Goal: Transaction & Acquisition: Purchase product/service

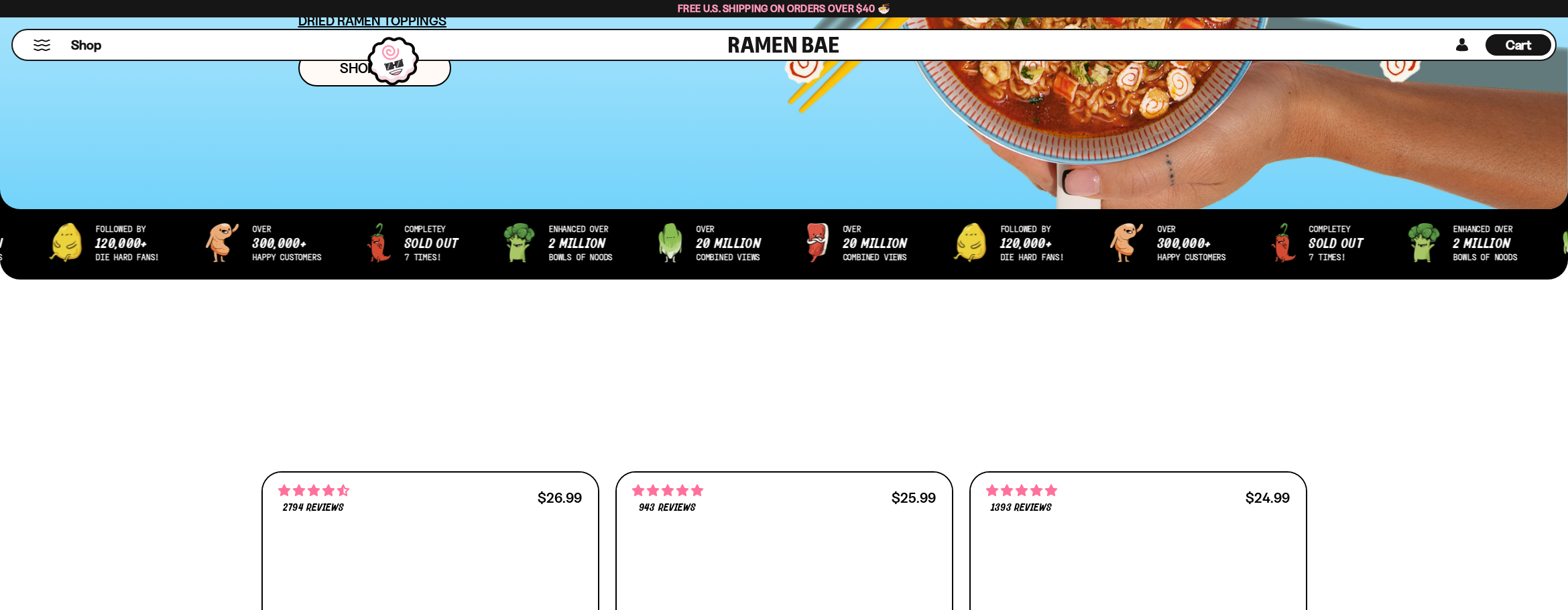
scroll to position [737, 0]
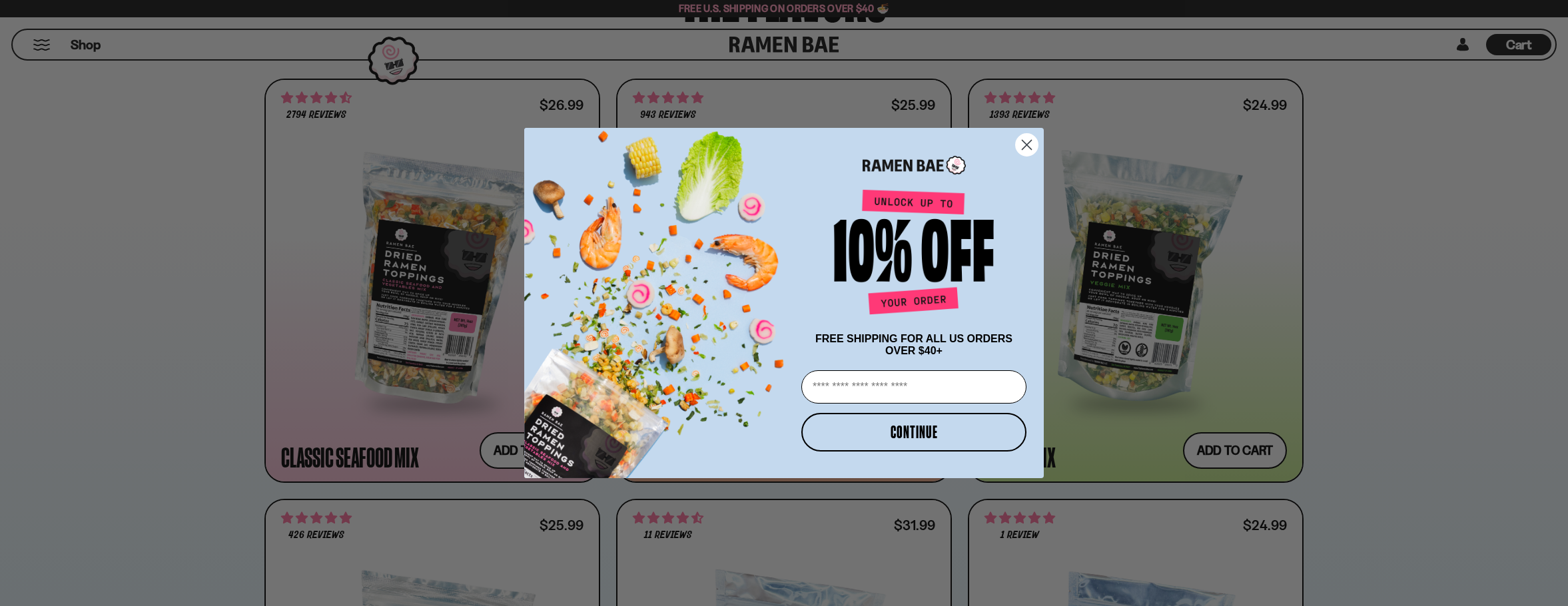
click at [1026, 152] on circle "Close dialog" at bounding box center [1026, 145] width 22 height 22
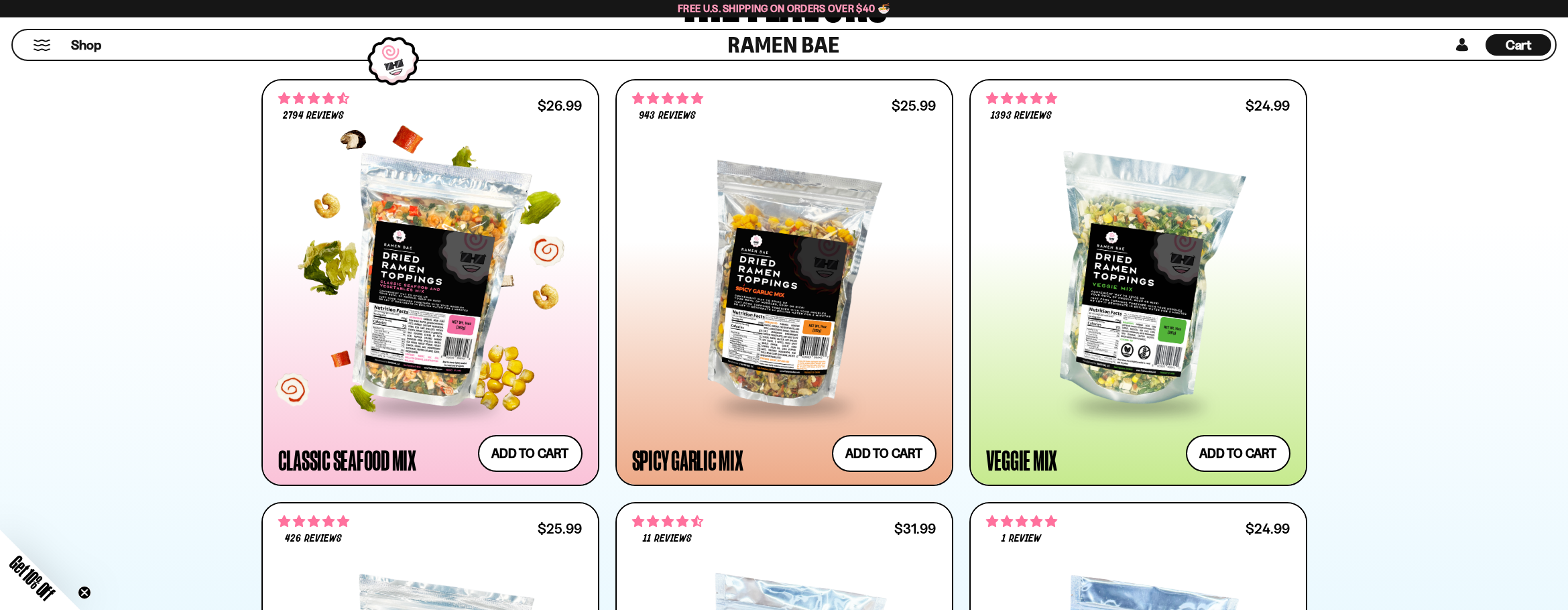
click at [352, 301] on div at bounding box center [430, 282] width 304 height 244
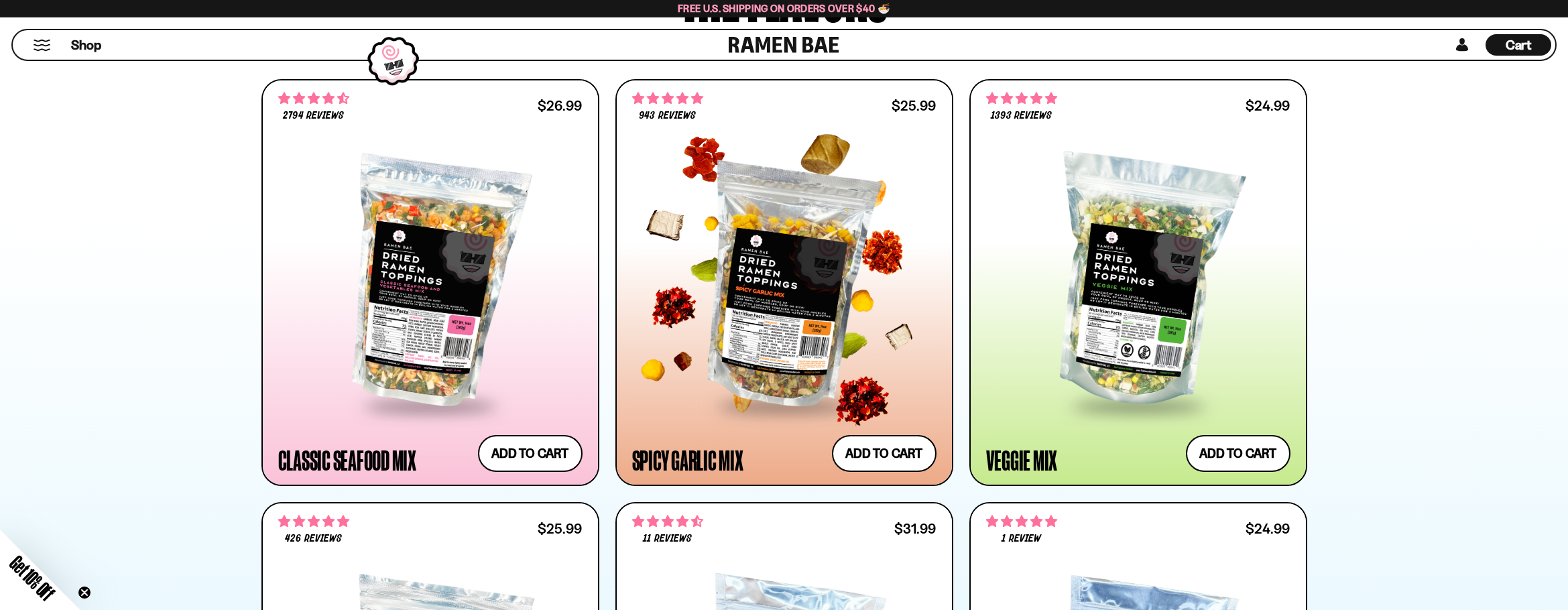
click at [711, 226] on div at bounding box center [784, 282] width 304 height 244
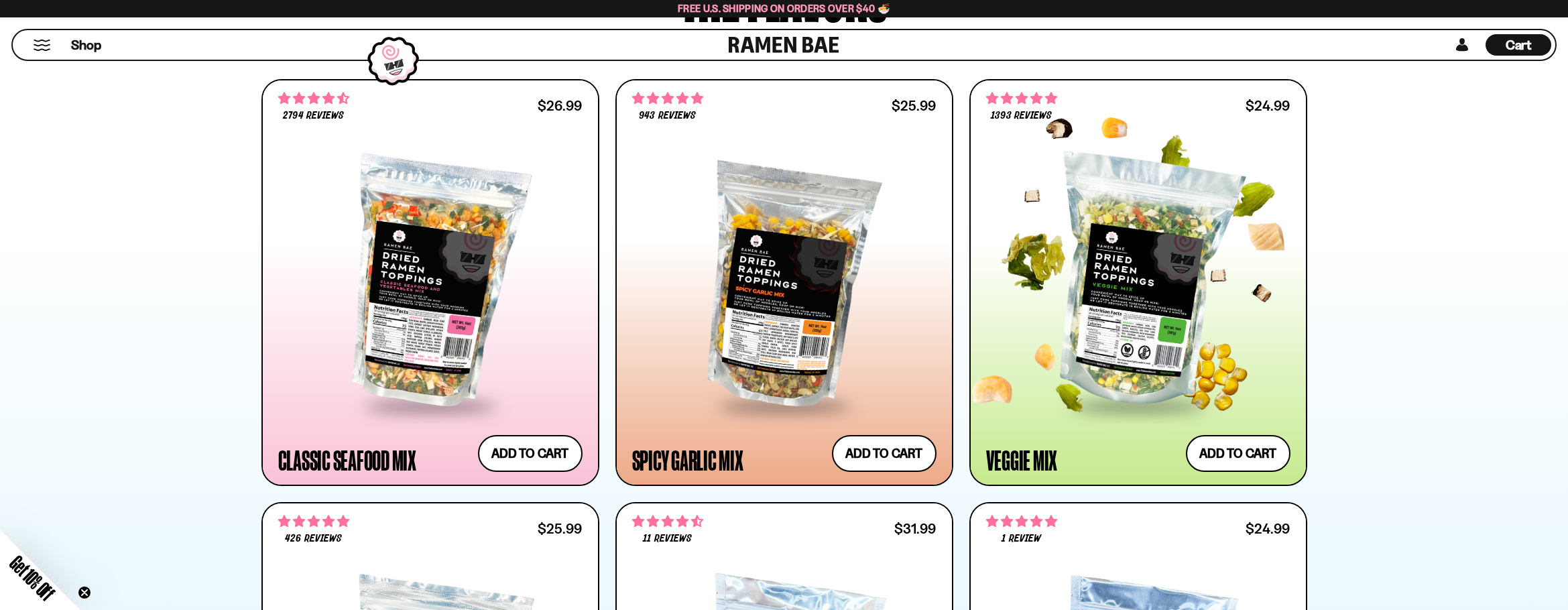
click at [1078, 225] on div at bounding box center [1137, 282] width 304 height 244
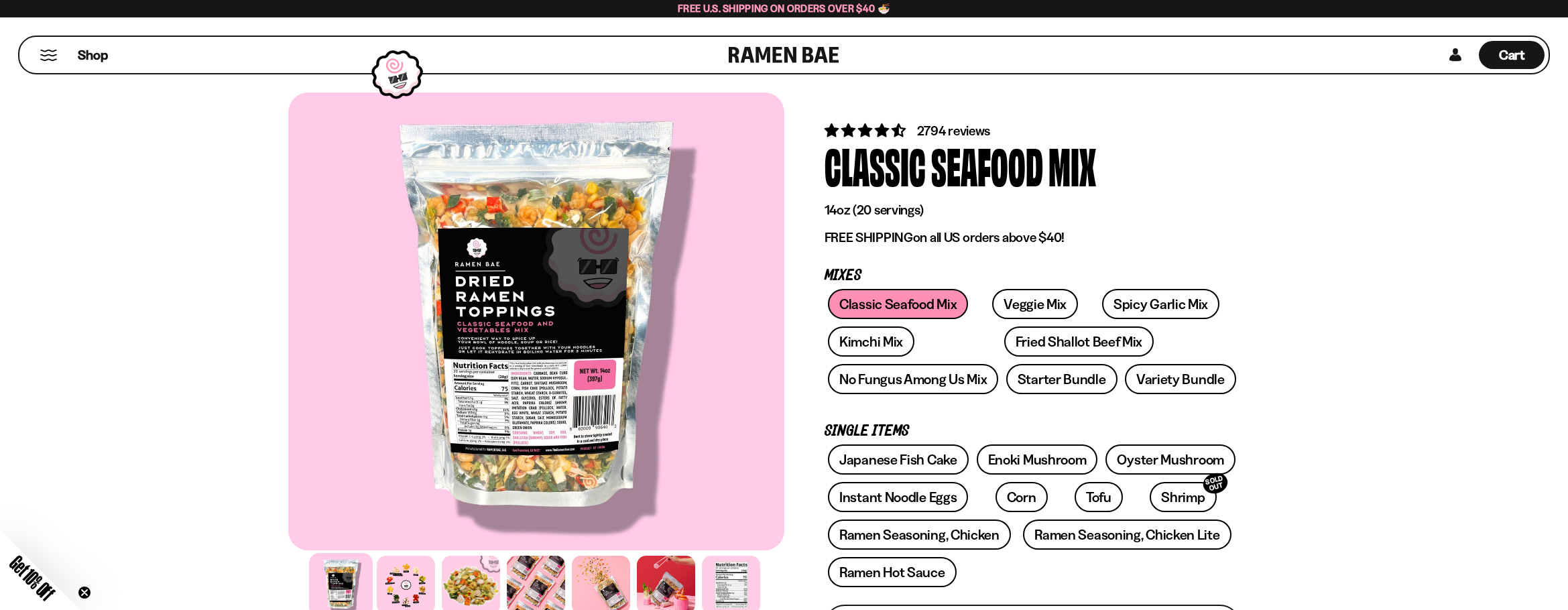
click at [1000, 173] on div "Seafood" at bounding box center [987, 164] width 112 height 50
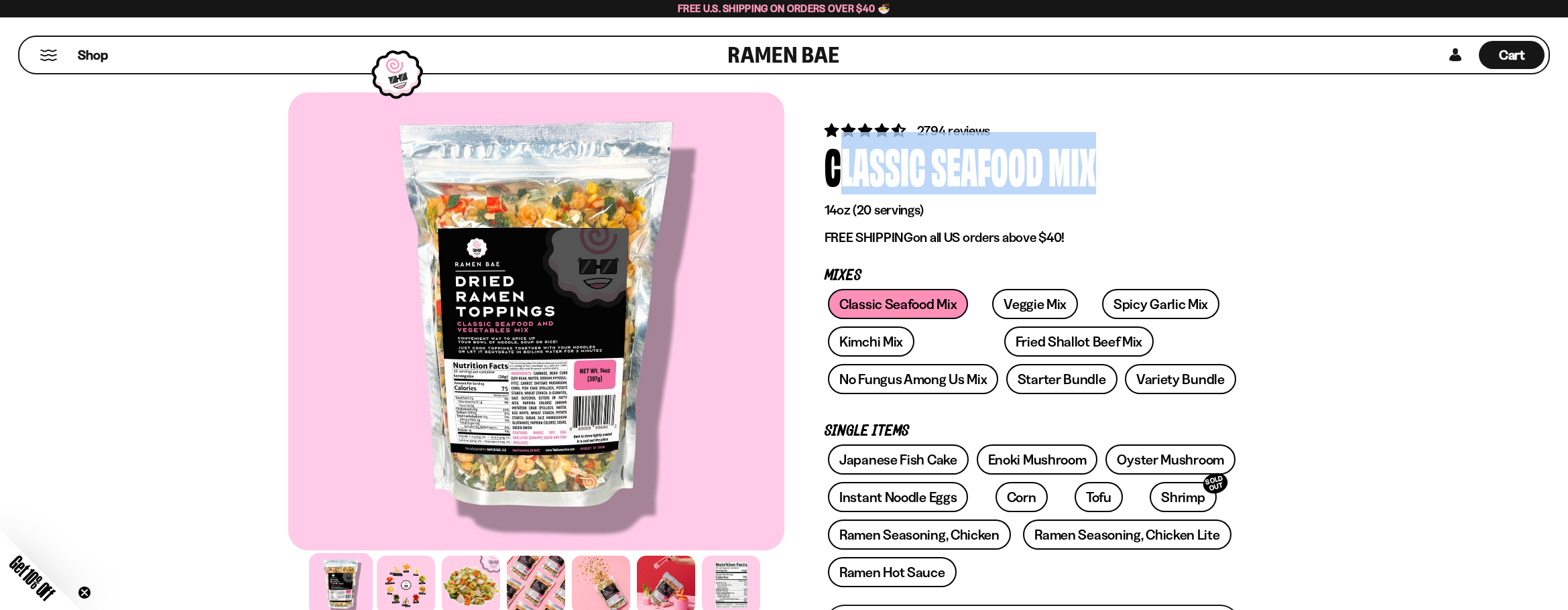
click at [1000, 173] on div "Seafood" at bounding box center [987, 164] width 112 height 50
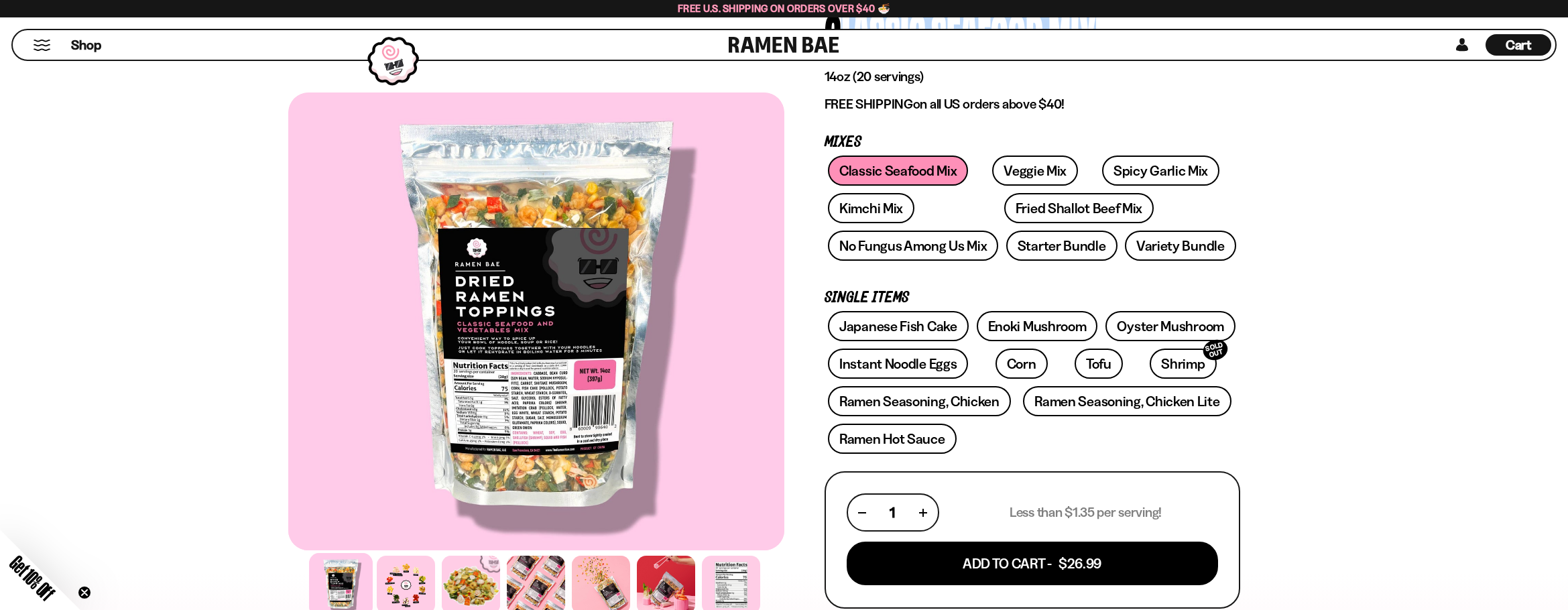
scroll to position [134, 0]
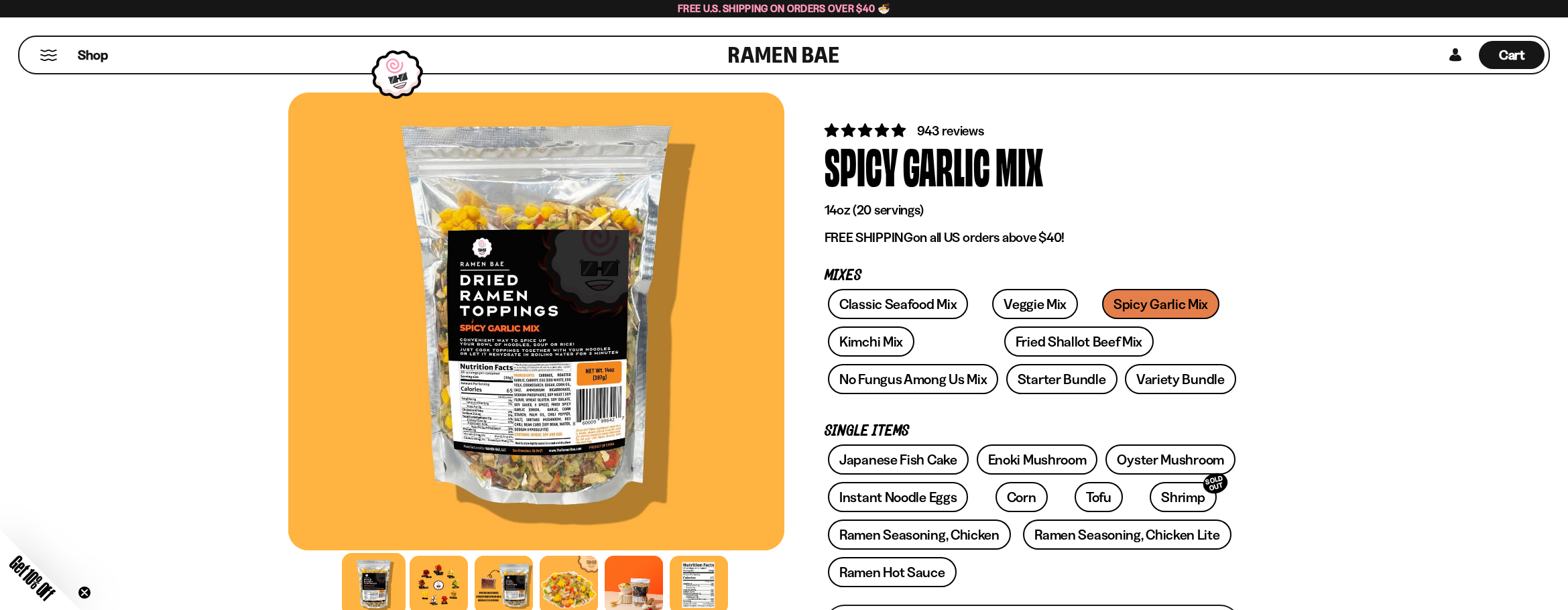
click at [904, 178] on div "Garlic" at bounding box center [945, 164] width 87 height 50
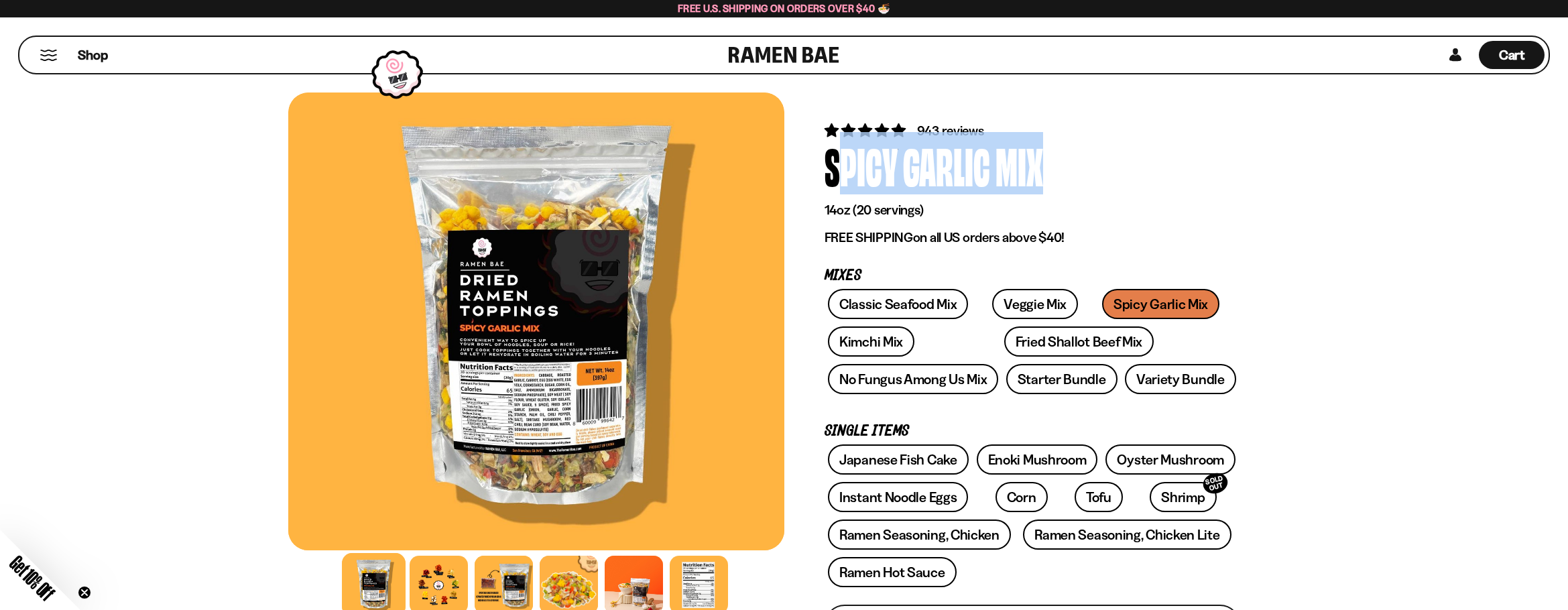
click at [904, 178] on div "Garlic" at bounding box center [945, 164] width 87 height 50
copy div "Spicy Garlic Mix"
drag, startPoint x: 1065, startPoint y: 101, endPoint x: 1043, endPoint y: 149, distance: 52.8
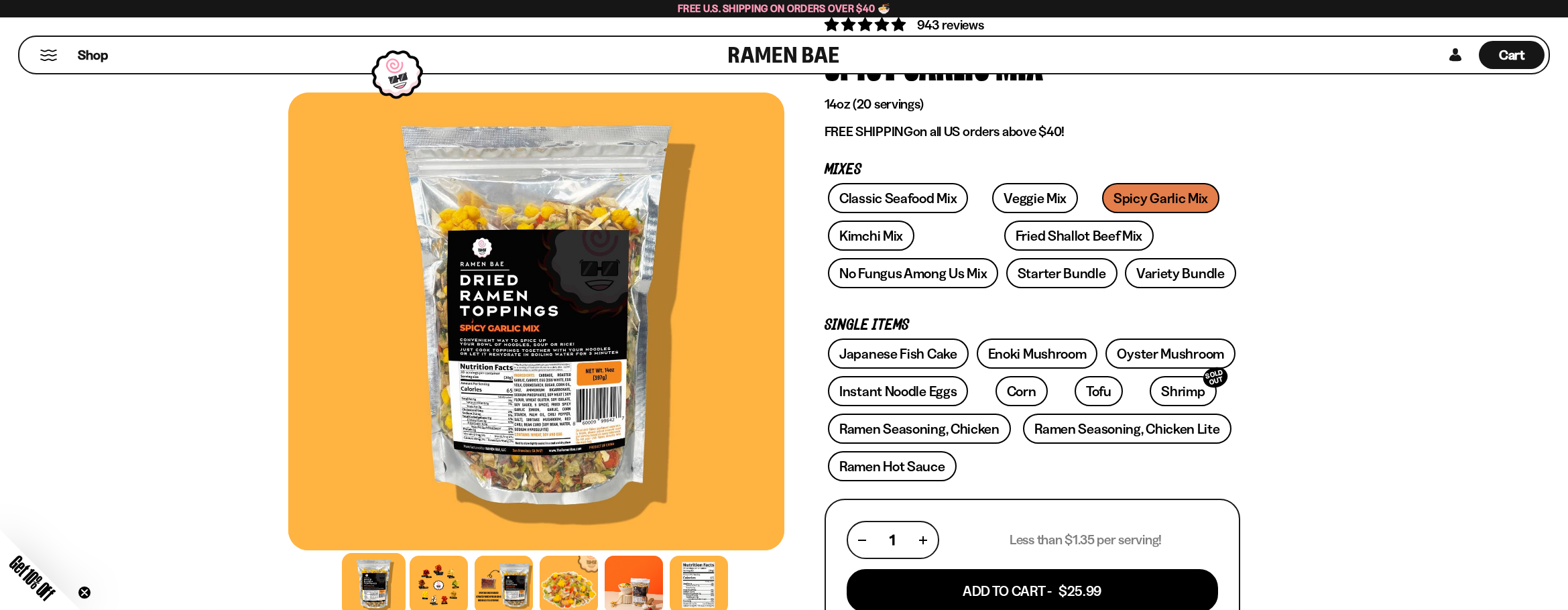
scroll to position [134, 0]
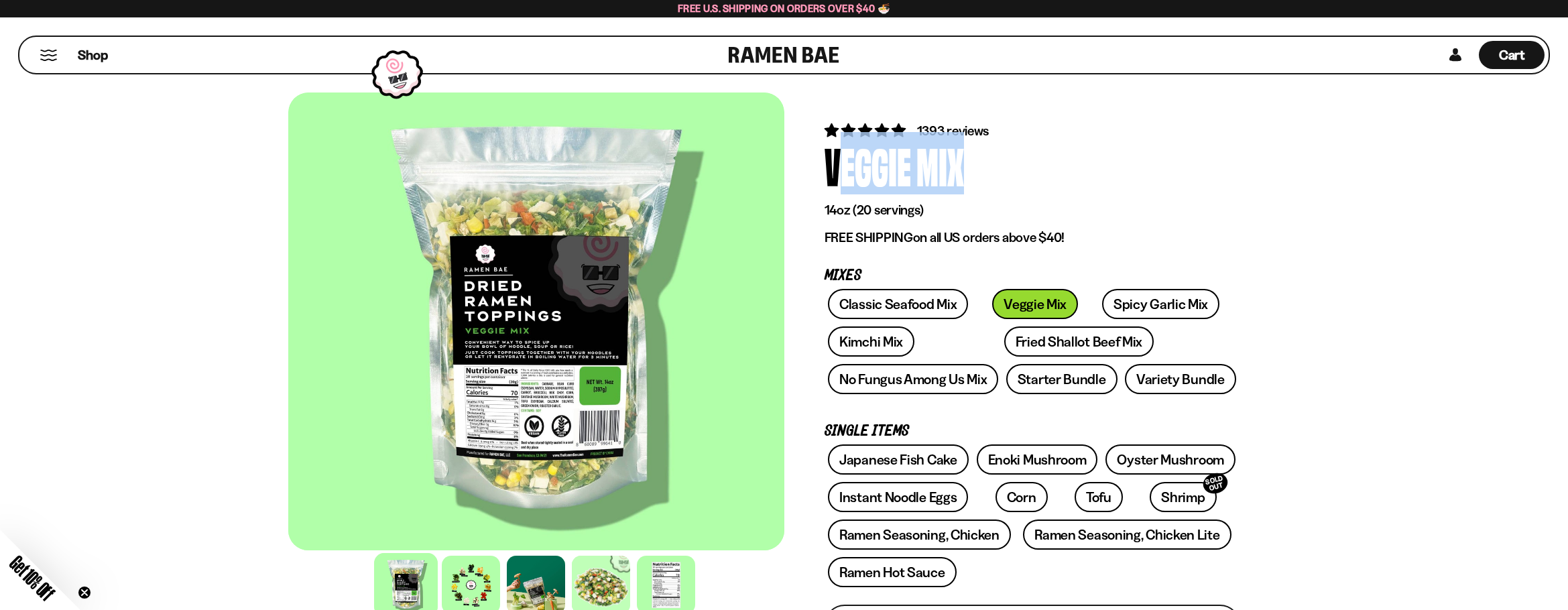
drag, startPoint x: 968, startPoint y: 171, endPoint x: 819, endPoint y: 171, distance: 149.0
copy div "Veggie Mix"
click at [879, 208] on p "14oz (20 servings)" at bounding box center [1032, 210] width 416 height 17
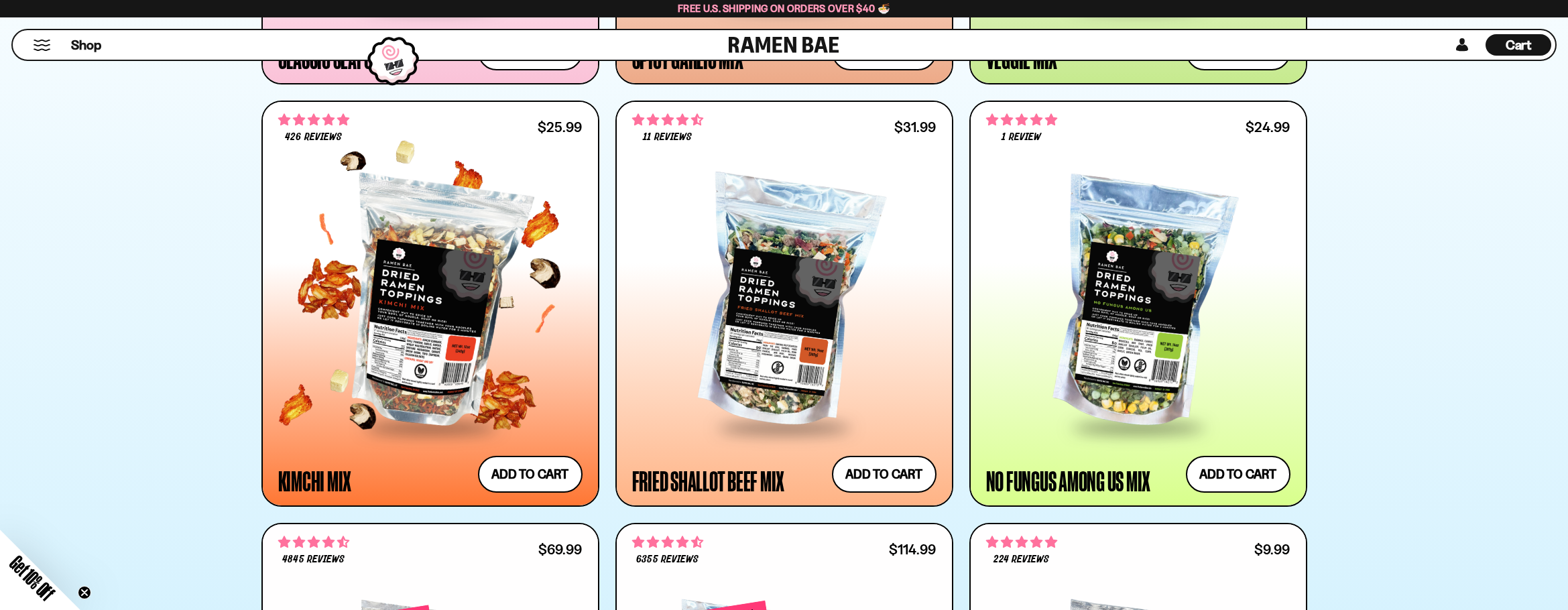
scroll to position [1140, 0]
click at [428, 311] on div at bounding box center [430, 303] width 304 height 244
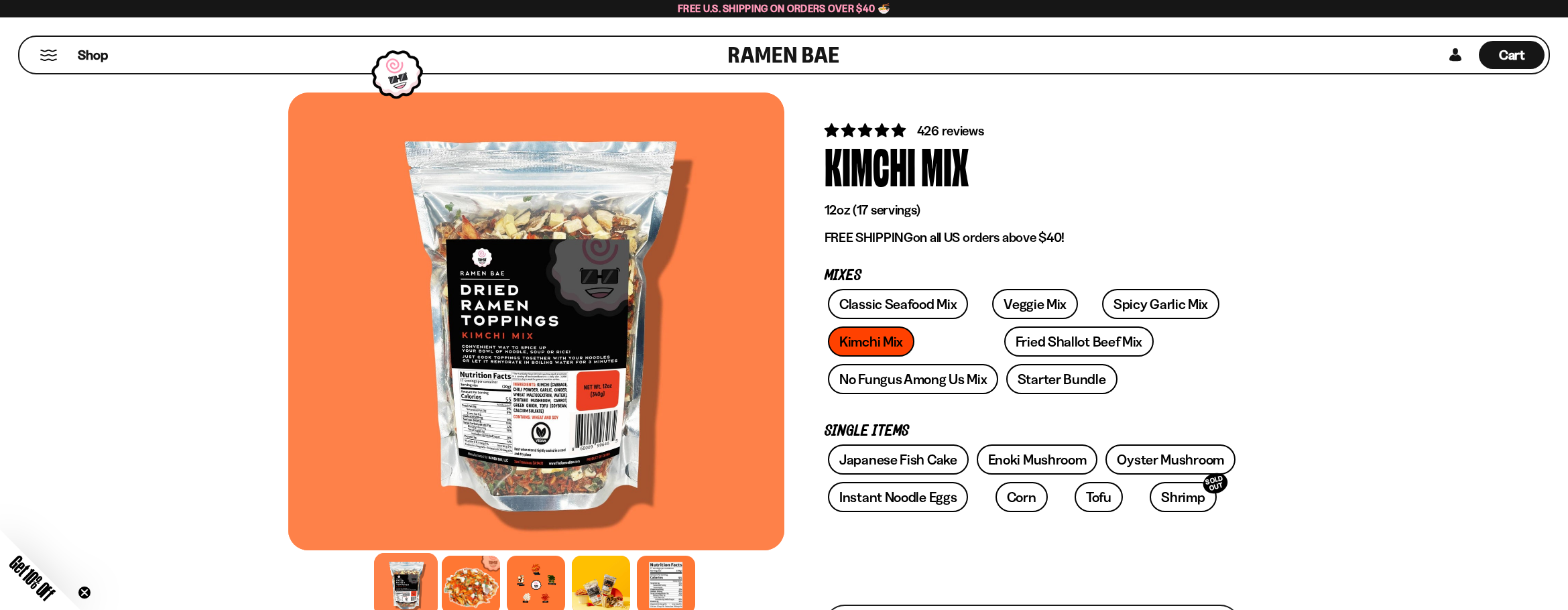
click at [897, 170] on div "Kimchi" at bounding box center [869, 164] width 91 height 50
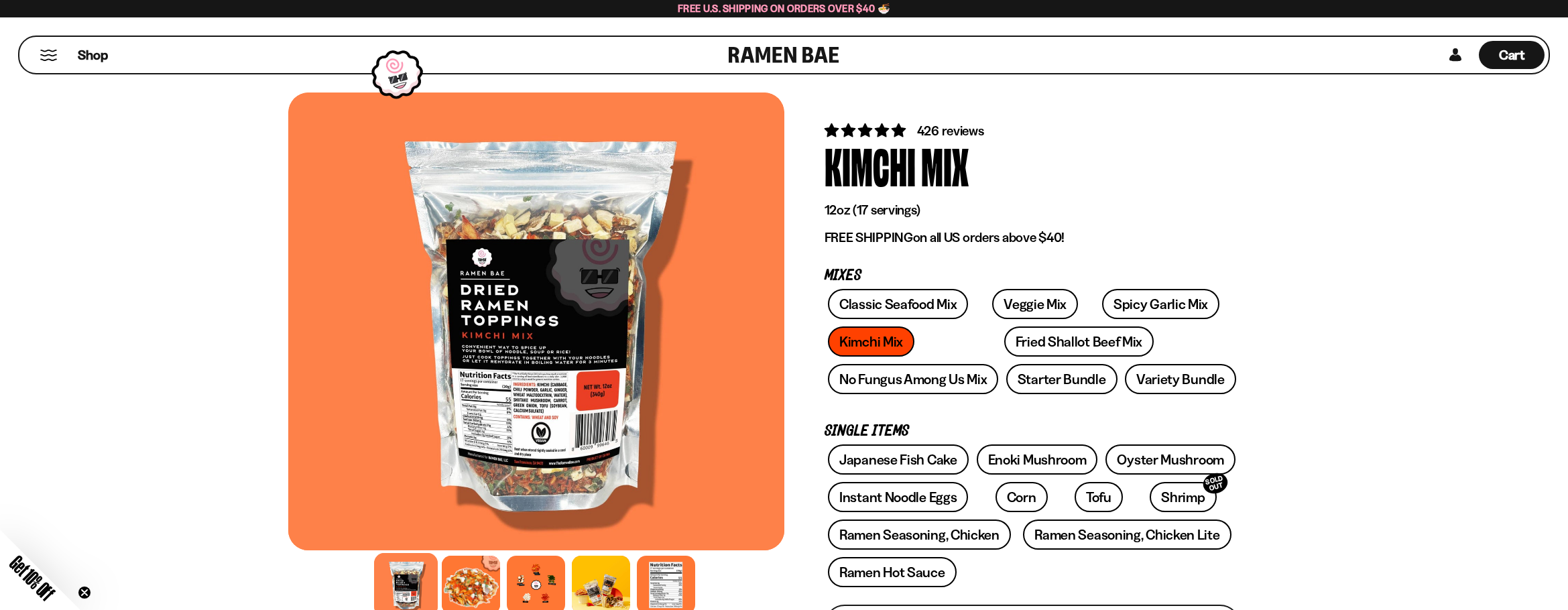
click at [897, 170] on div "Kimchi" at bounding box center [869, 164] width 91 height 50
copy div "Kimchi Mix"
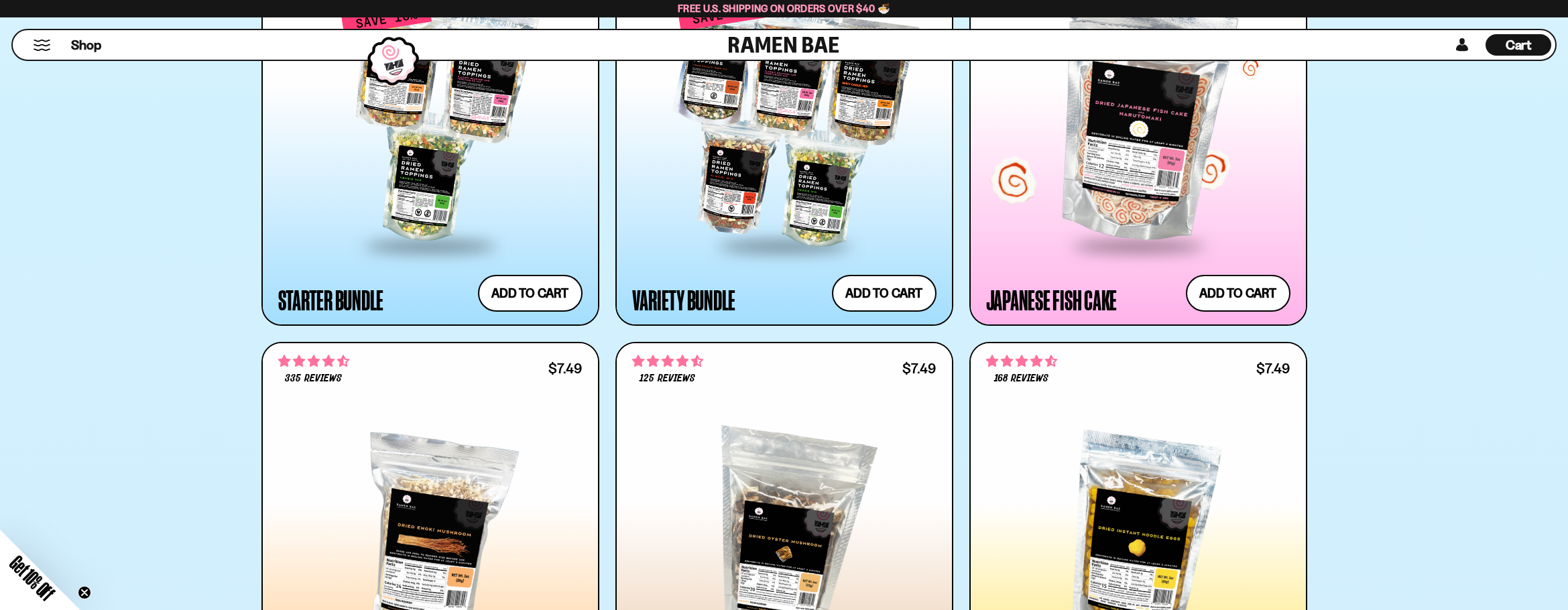
scroll to position [1542, 0]
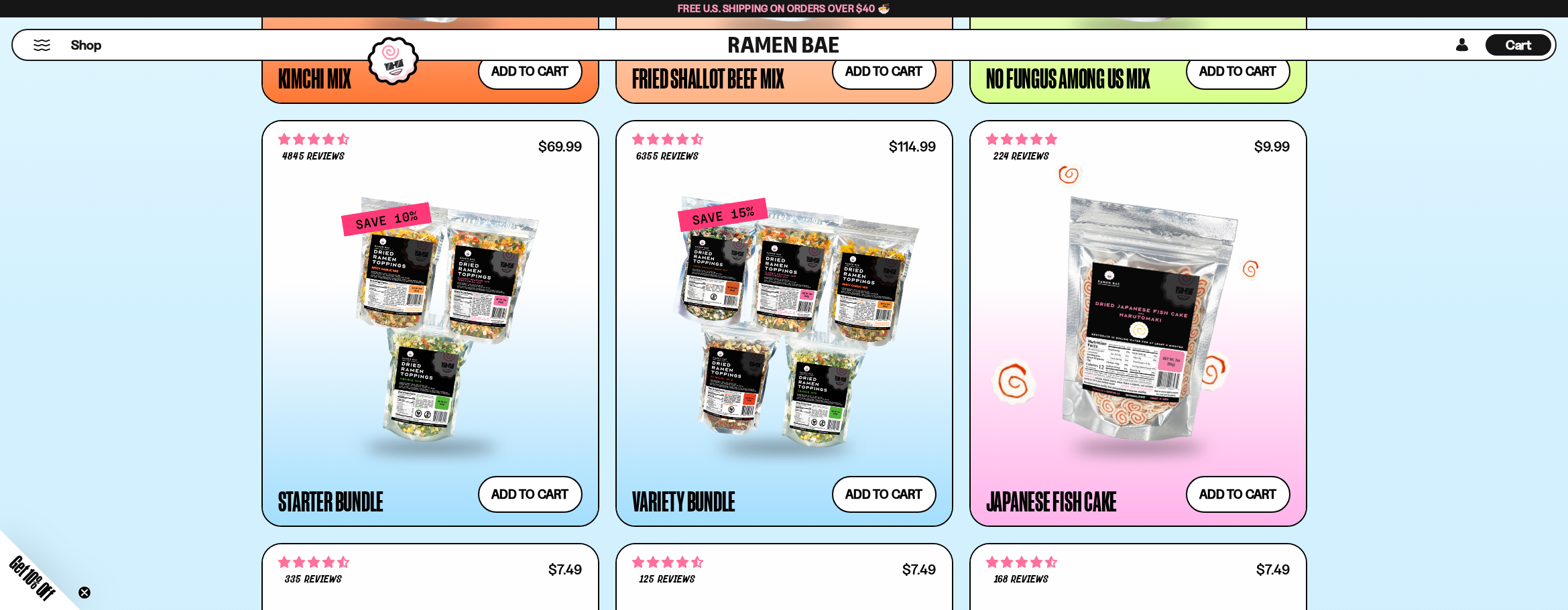
click at [1121, 283] on div at bounding box center [1137, 322] width 304 height 244
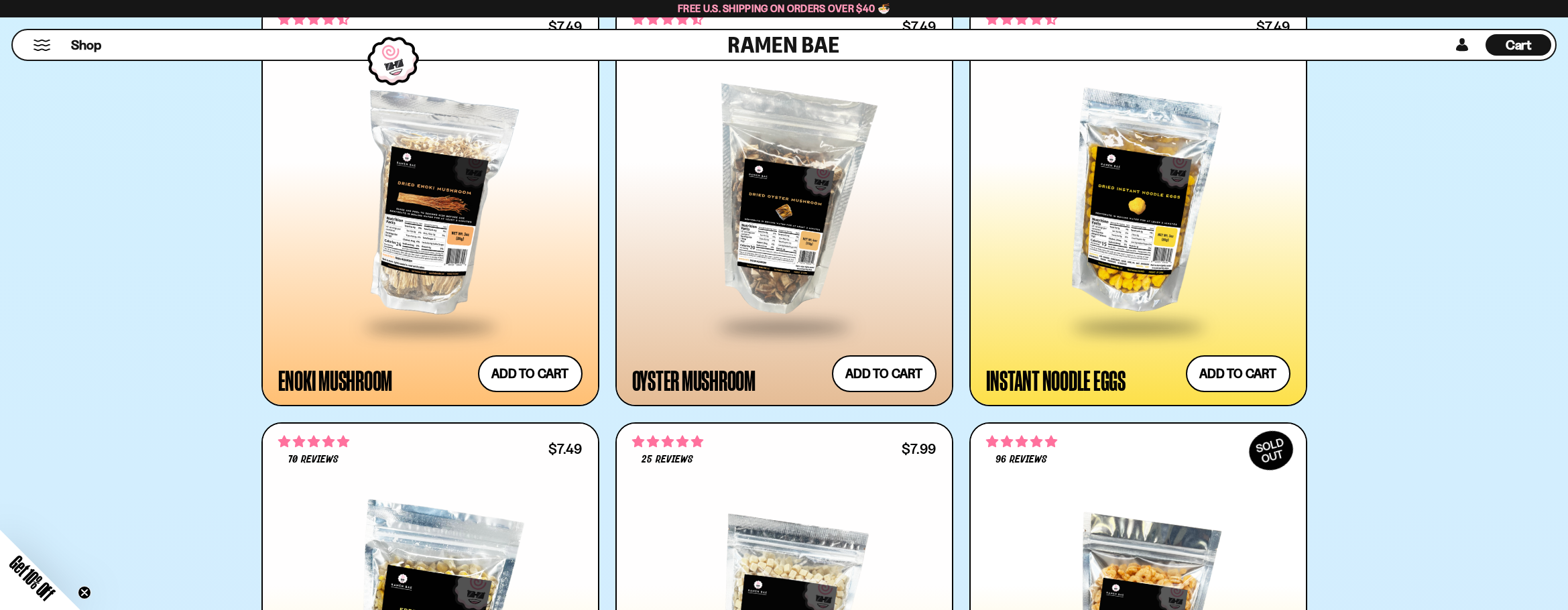
scroll to position [2012, 0]
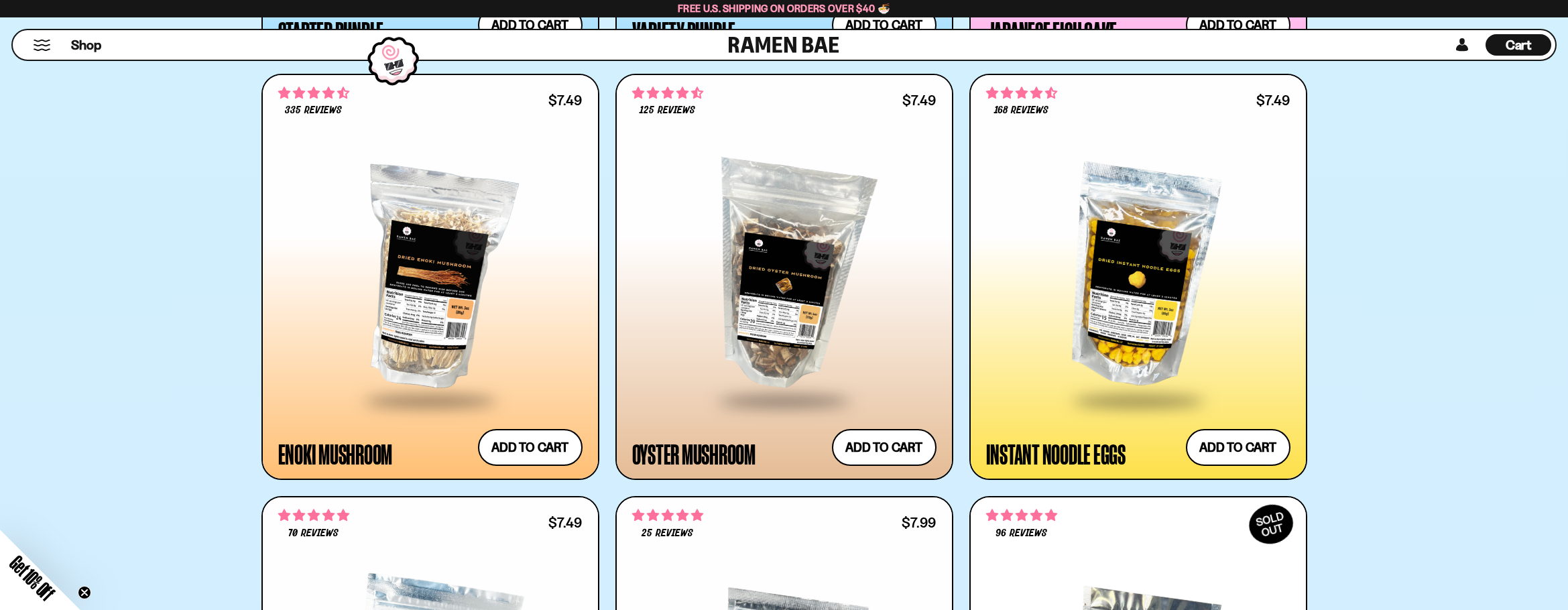
click at [1082, 223] on div at bounding box center [1137, 276] width 304 height 244
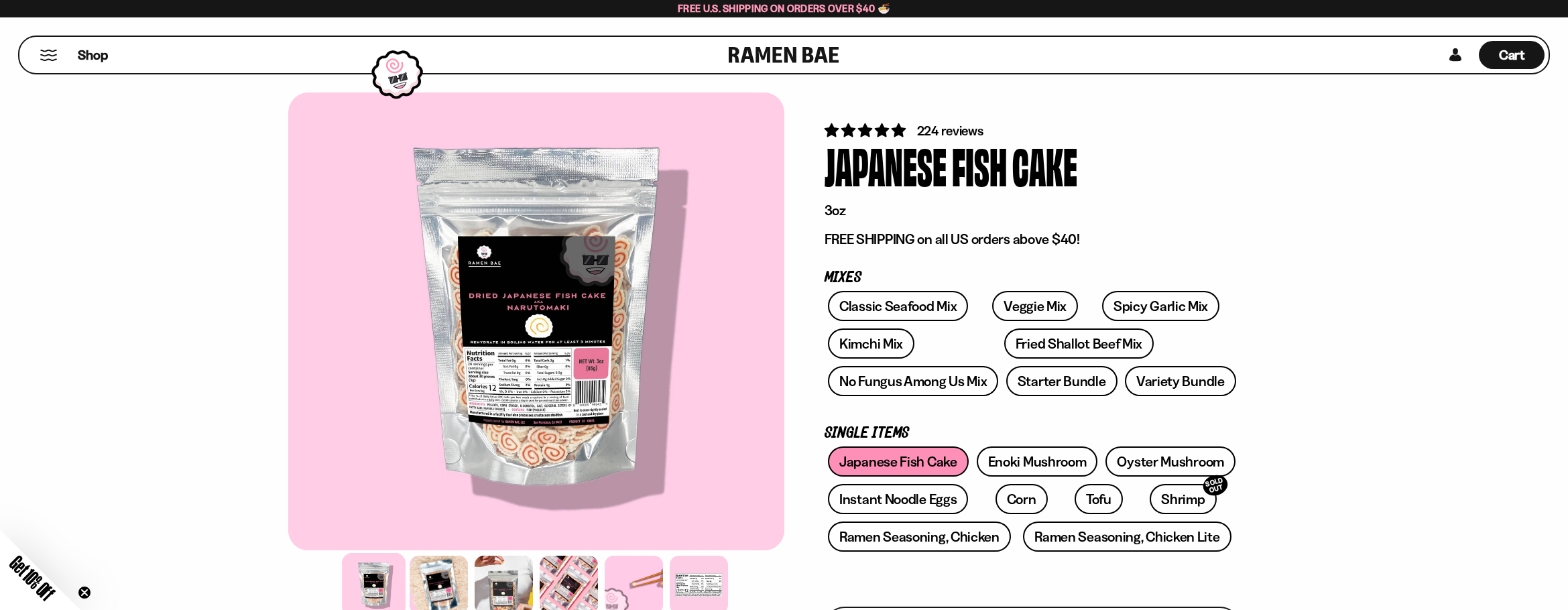
click at [902, 190] on div "Japanese" at bounding box center [885, 164] width 122 height 50
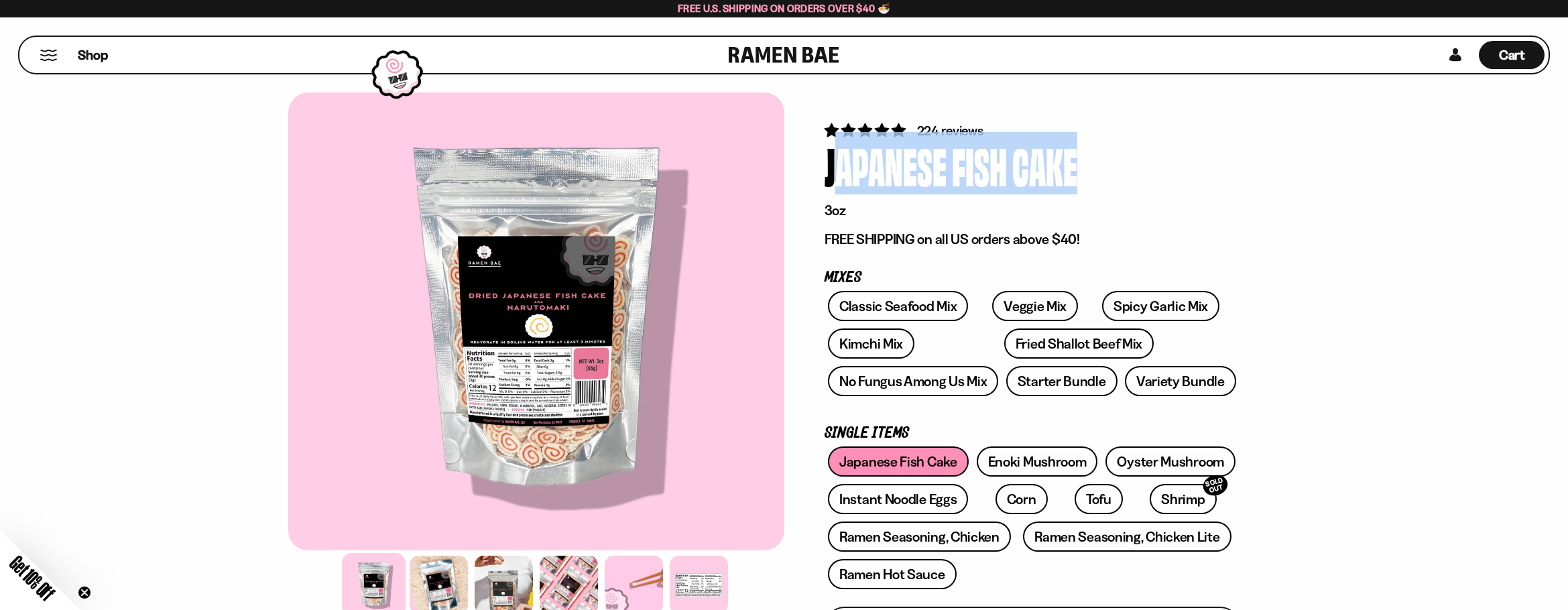
click at [902, 190] on div "Japanese" at bounding box center [885, 164] width 122 height 50
copy div "Japanese Fish Cake"
click at [942, 213] on p "3oz" at bounding box center [1032, 211] width 416 height 18
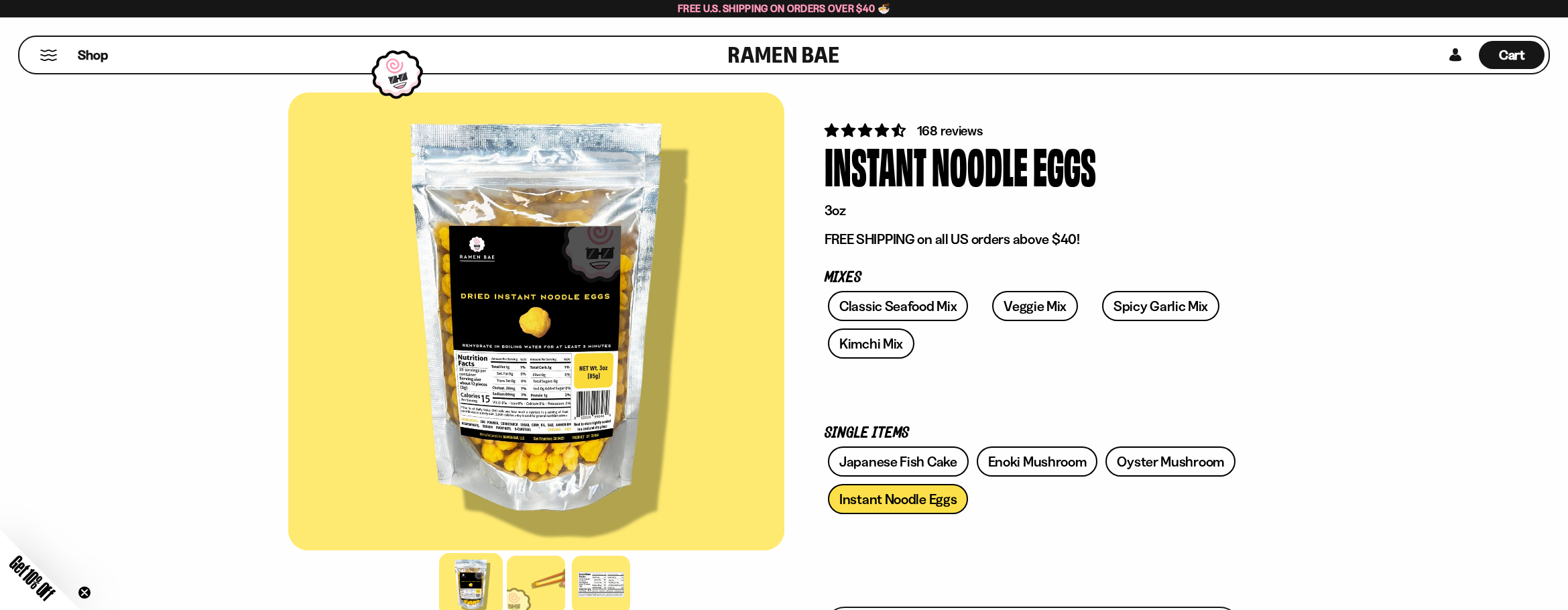
click at [907, 180] on div "Instant" at bounding box center [875, 164] width 102 height 50
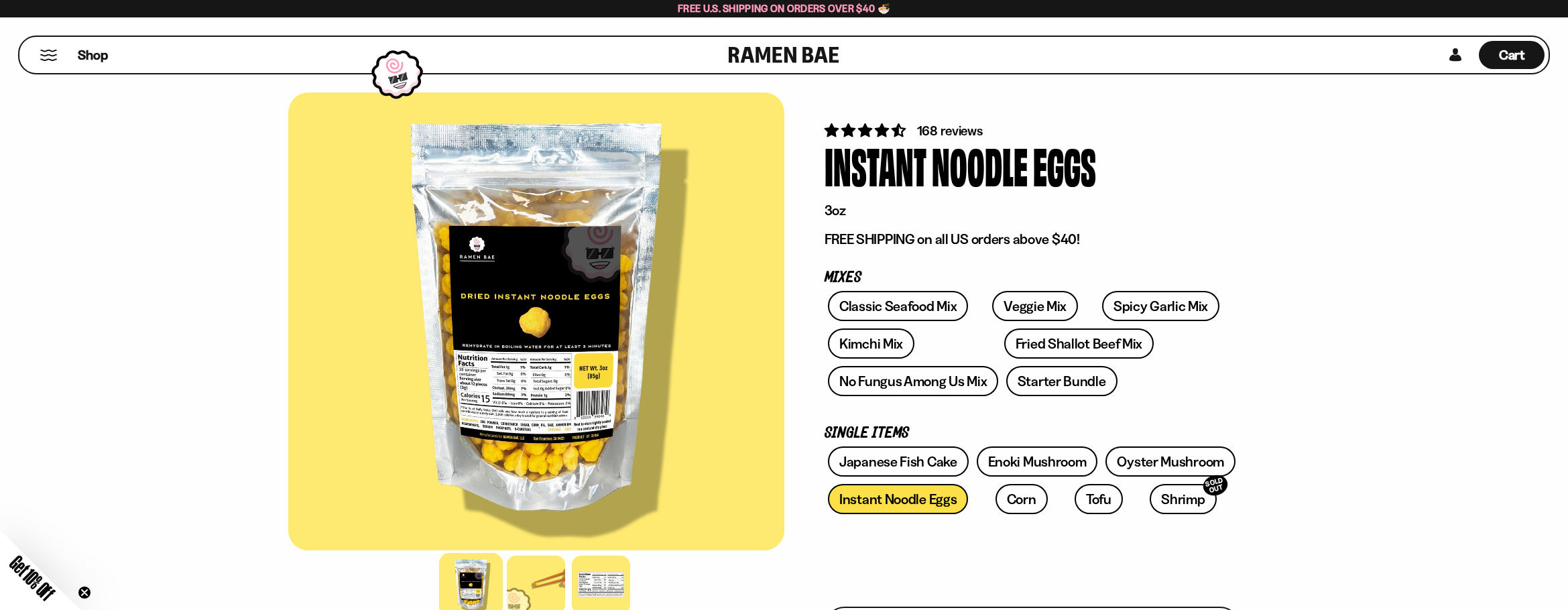
click at [907, 180] on div "Instant" at bounding box center [875, 164] width 102 height 50
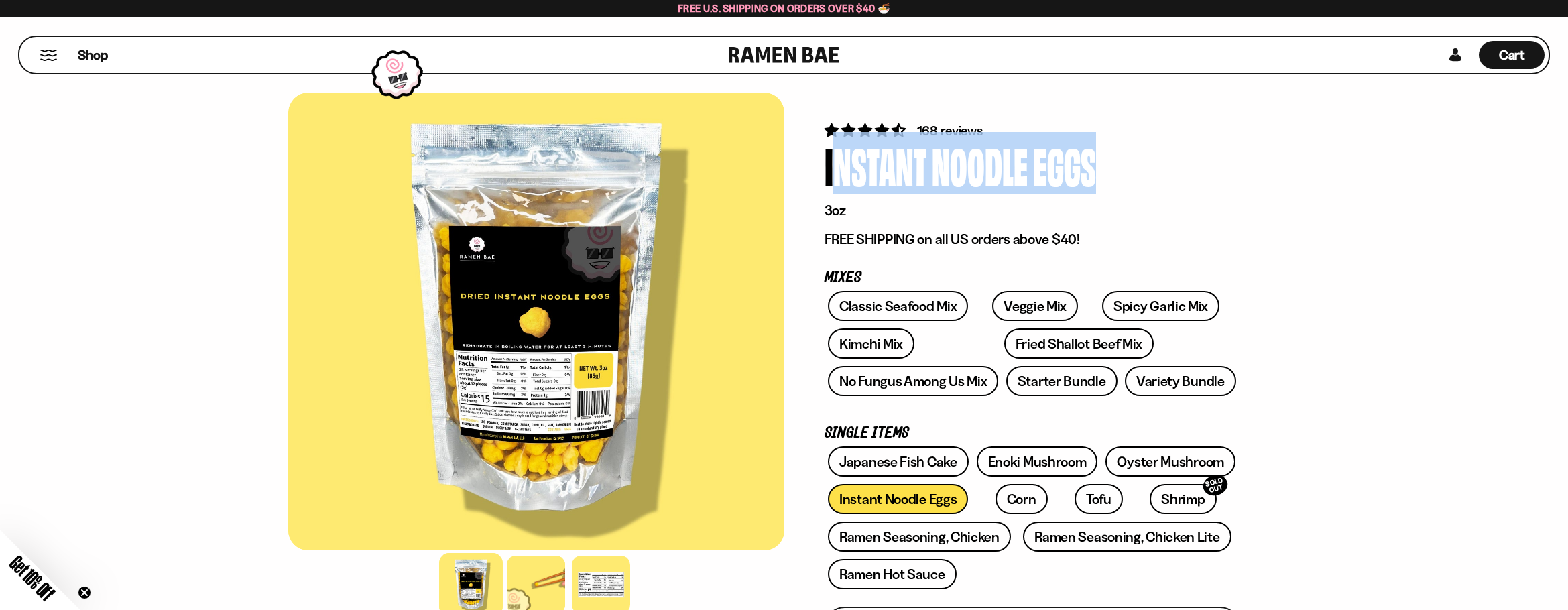
click at [907, 180] on div "Instant" at bounding box center [875, 164] width 102 height 50
copy div "Instant Noodle Eggs"
click at [923, 184] on div "Instant" at bounding box center [875, 164] width 102 height 50
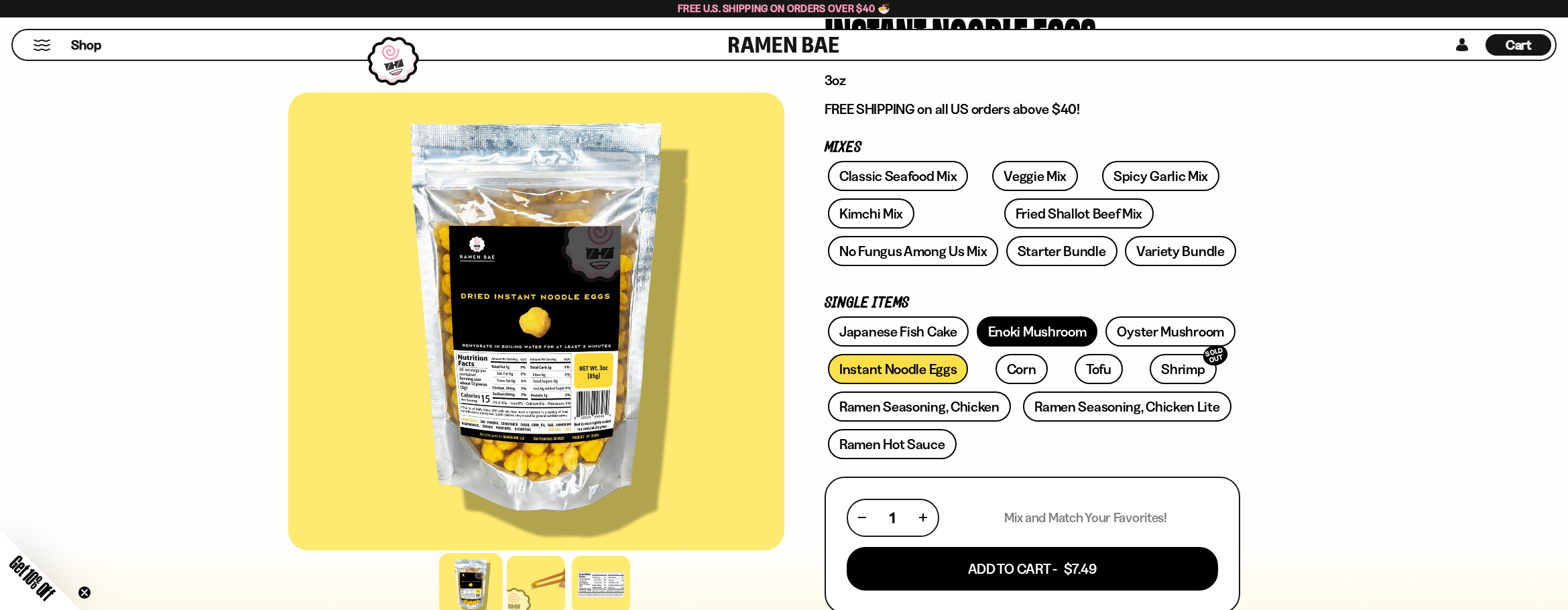
scroll to position [134, 0]
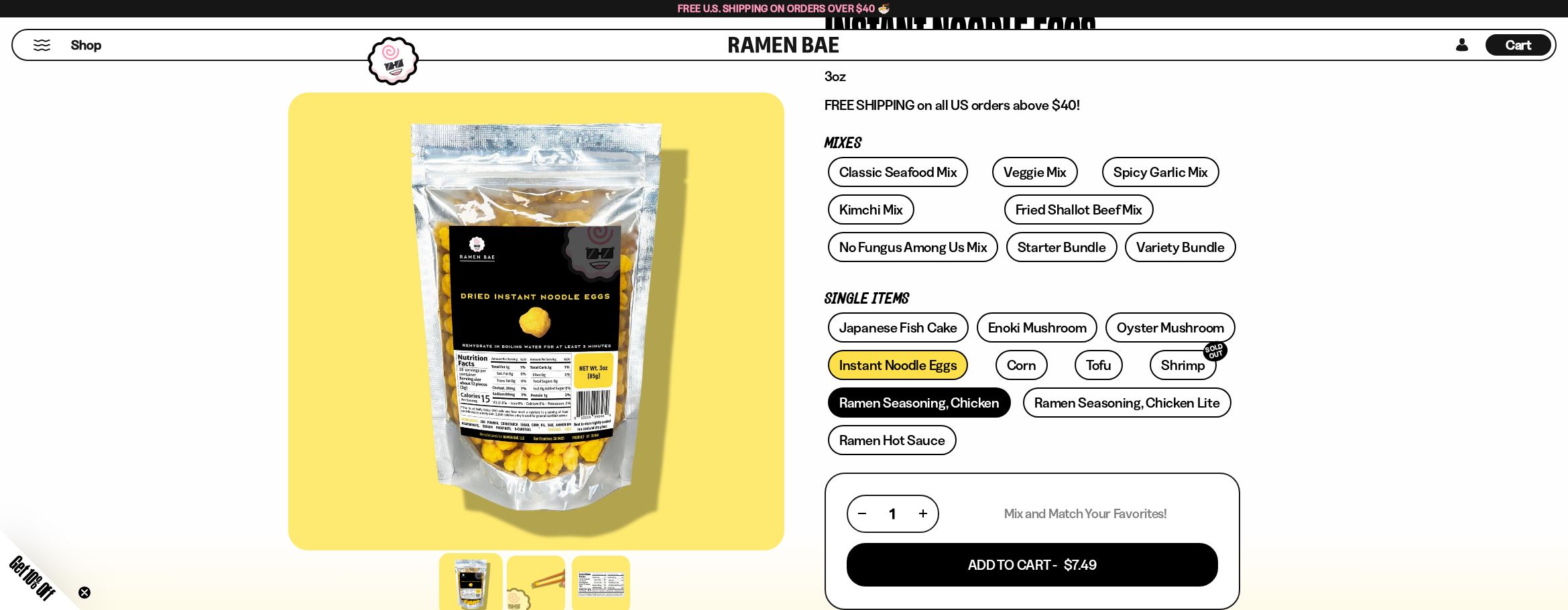
click at [982, 407] on link "Ramen Seasoning, Chicken" at bounding box center [919, 402] width 183 height 30
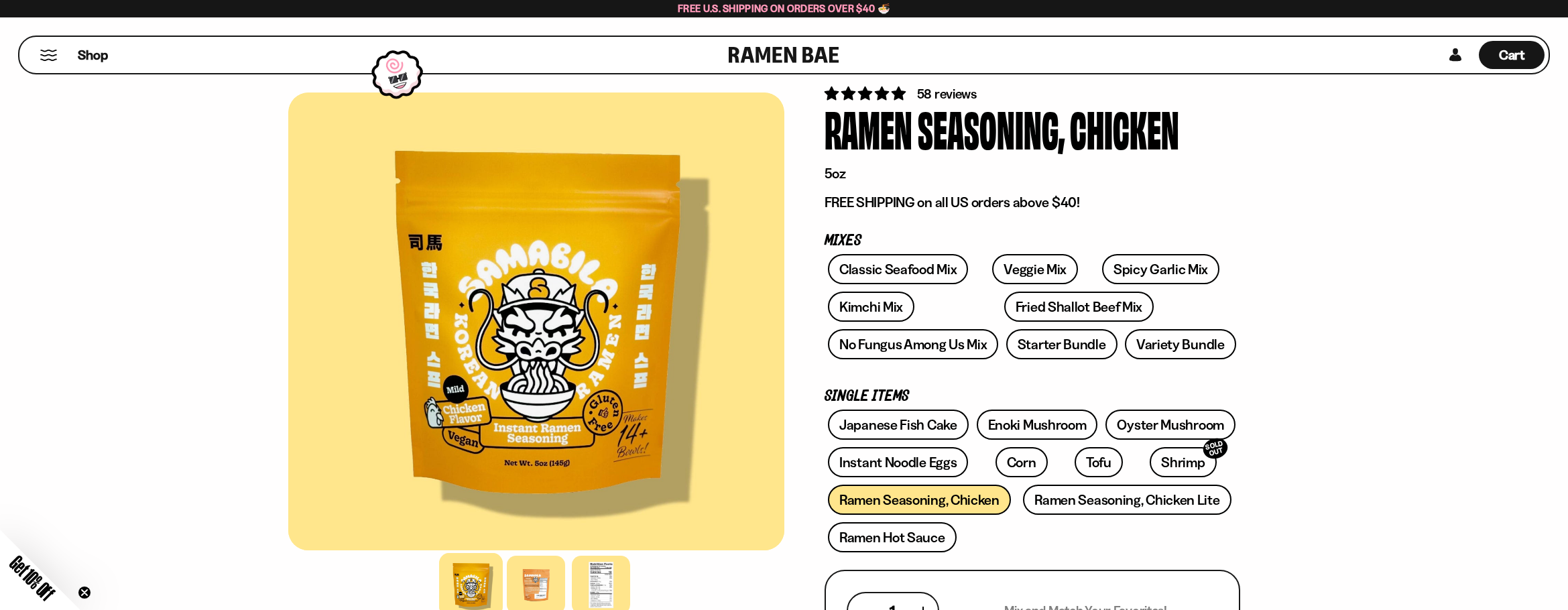
scroll to position [67, 0]
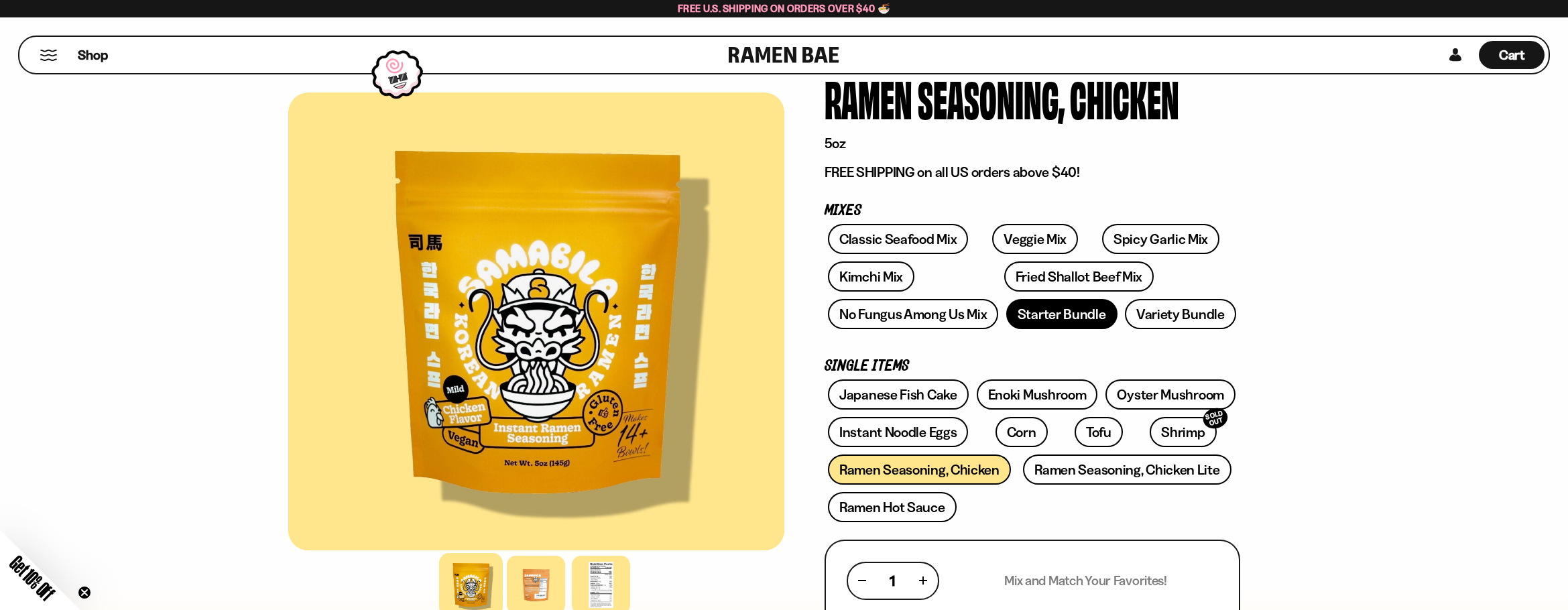
click at [1093, 316] on link "Starter Bundle" at bounding box center [1062, 313] width 112 height 30
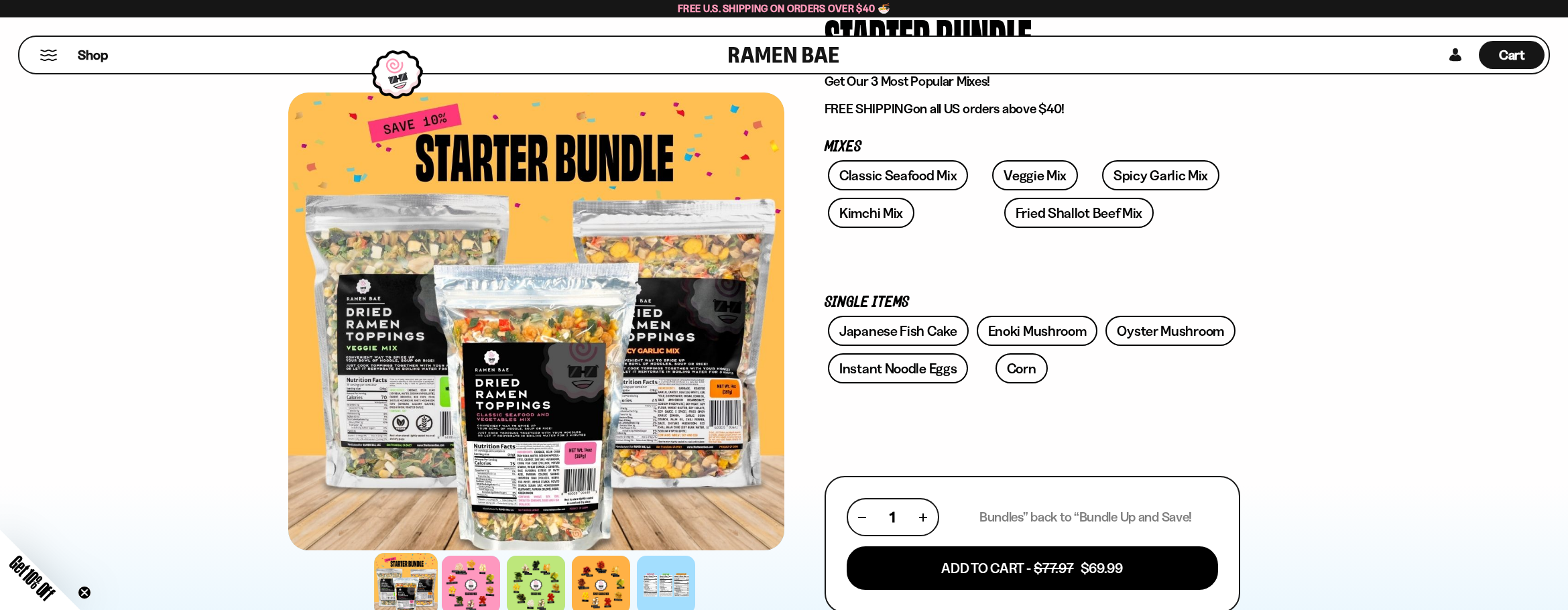
scroll to position [201, 0]
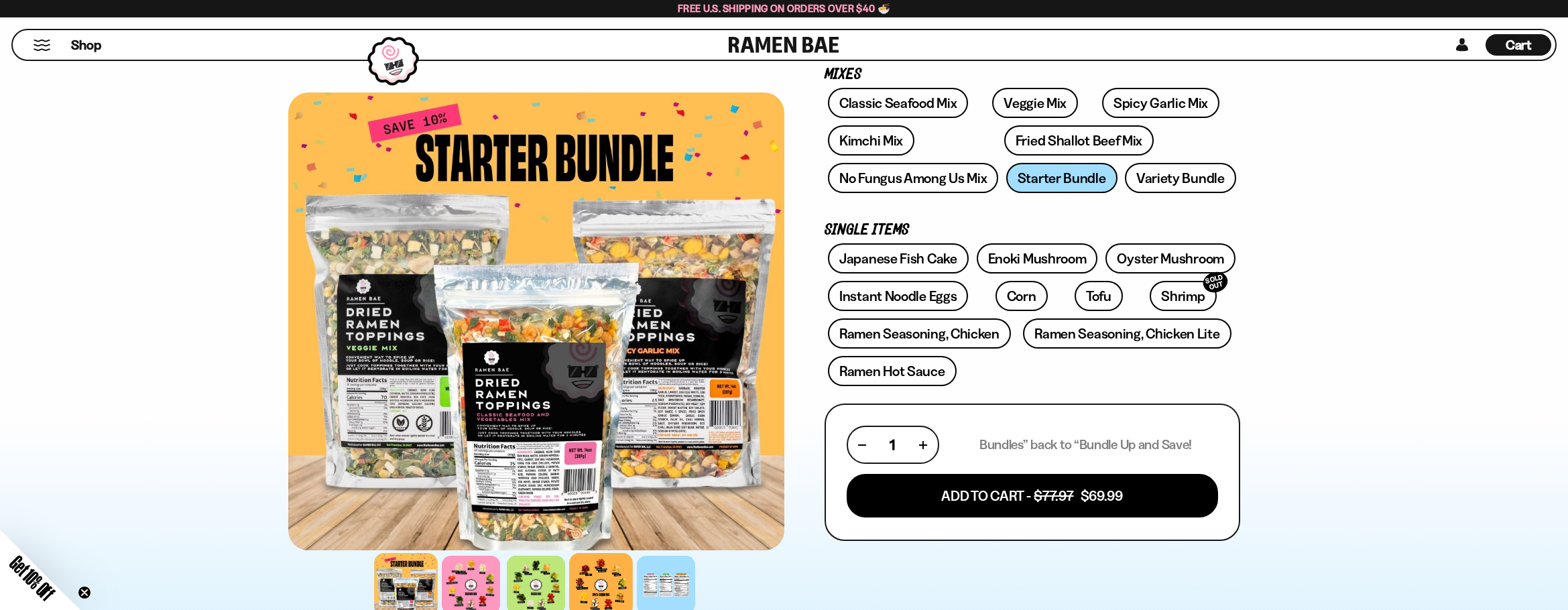
click at [590, 594] on div at bounding box center [600, 585] width 64 height 64
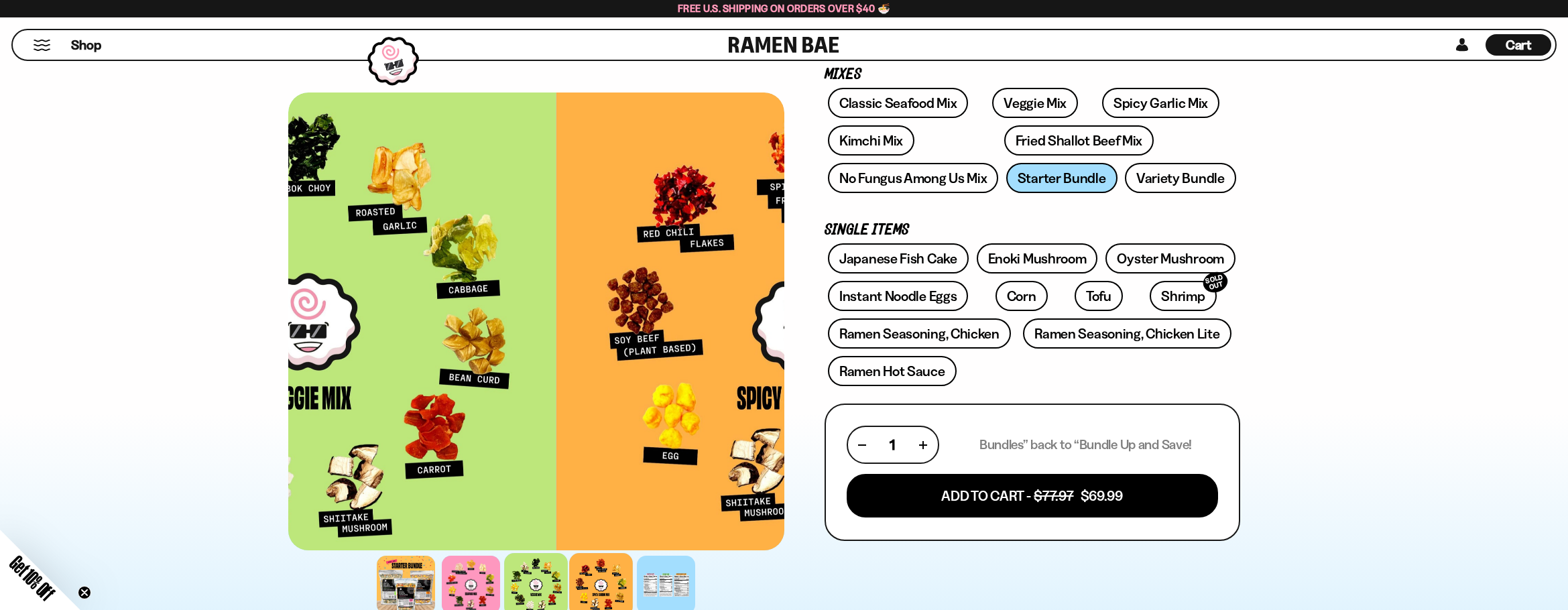
click at [546, 586] on div at bounding box center [535, 585] width 64 height 64
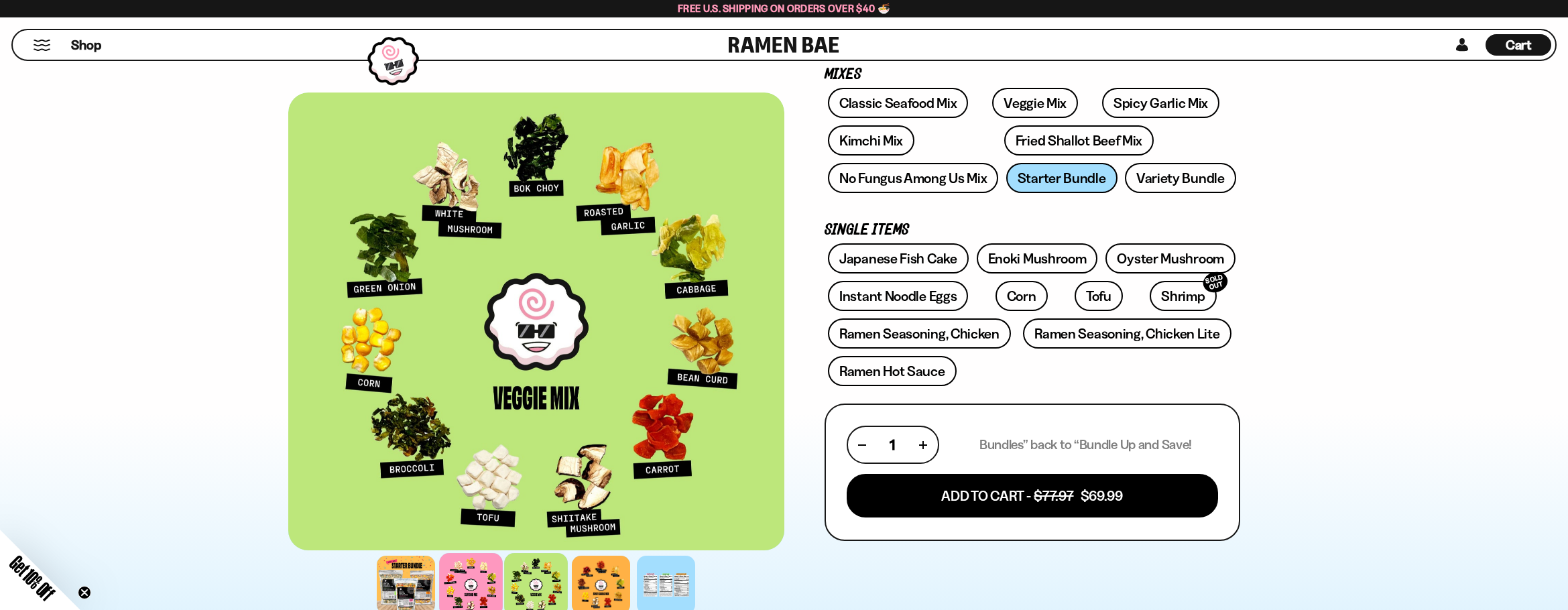
click at [476, 573] on div at bounding box center [471, 585] width 64 height 64
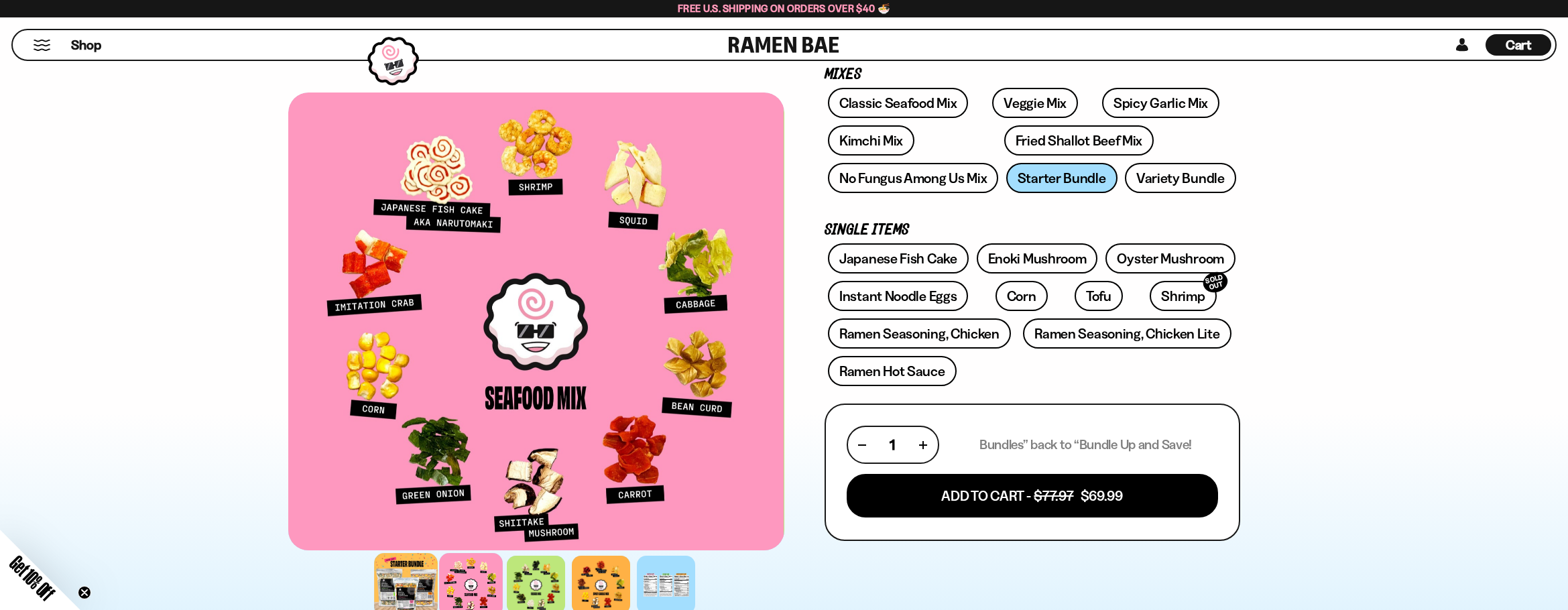
click at [410, 569] on div at bounding box center [405, 585] width 64 height 64
